Goal: Task Accomplishment & Management: Manage account settings

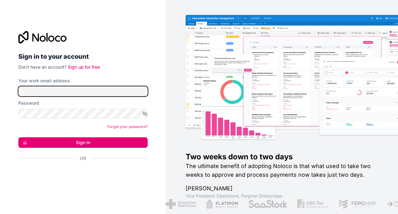
type input "**********"
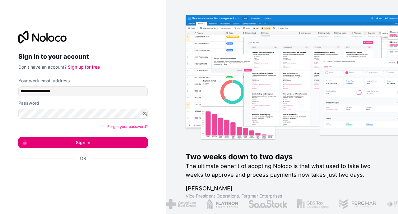
click at [95, 142] on button "Sign in" at bounding box center [82, 142] width 129 height 11
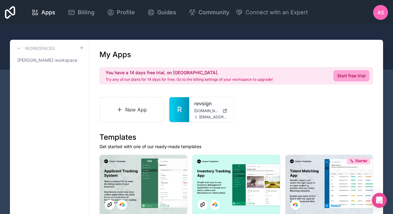
click at [86, 16] on span "Billing" at bounding box center [86, 12] width 17 height 9
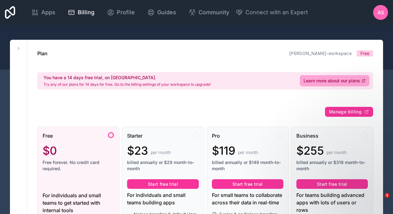
click at [54, 13] on span "Apps" at bounding box center [48, 12] width 14 height 9
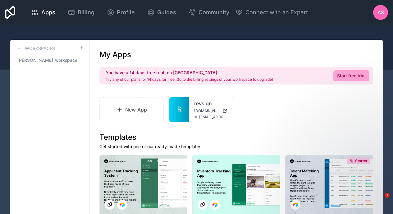
click at [189, 104] on link "R" at bounding box center [179, 109] width 20 height 25
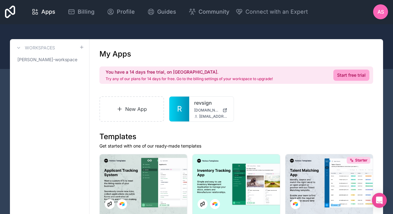
scroll to position [62, 0]
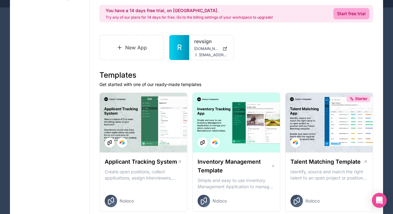
click at [186, 48] on link "R" at bounding box center [179, 47] width 20 height 25
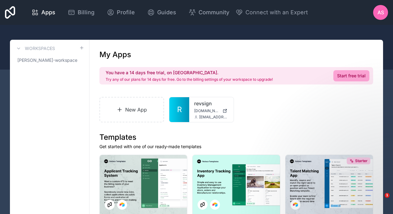
click at [0, 0] on div at bounding box center [0, 0] width 0 height 0
click at [262, 115] on div "New App R revsign revsign.noloco.co hola@revsignlab.com" at bounding box center [236, 109] width 274 height 25
click at [0, 0] on icon at bounding box center [0, 0] width 0 height 0
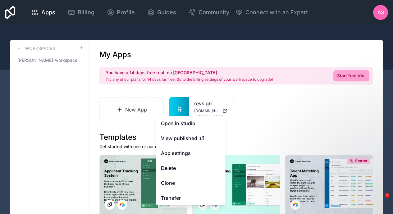
click at [177, 154] on link "App settings" at bounding box center [191, 153] width 70 height 15
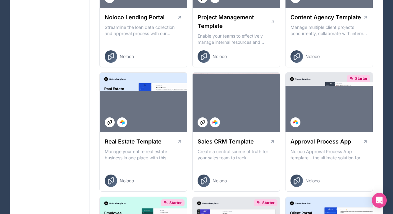
scroll to position [342, 0]
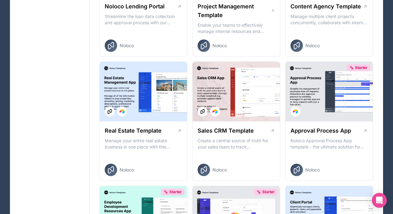
click at [228, 103] on div at bounding box center [236, 92] width 87 height 60
